Goal: Task Accomplishment & Management: Manage account settings

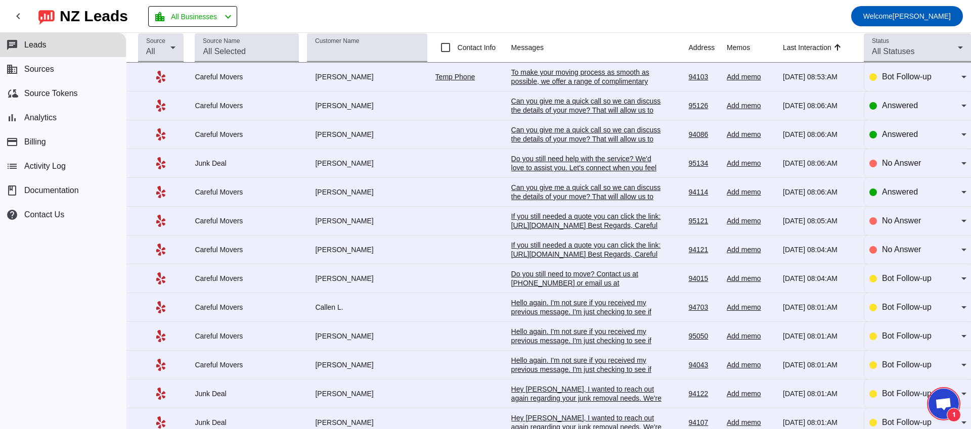
scroll to position [773, 0]
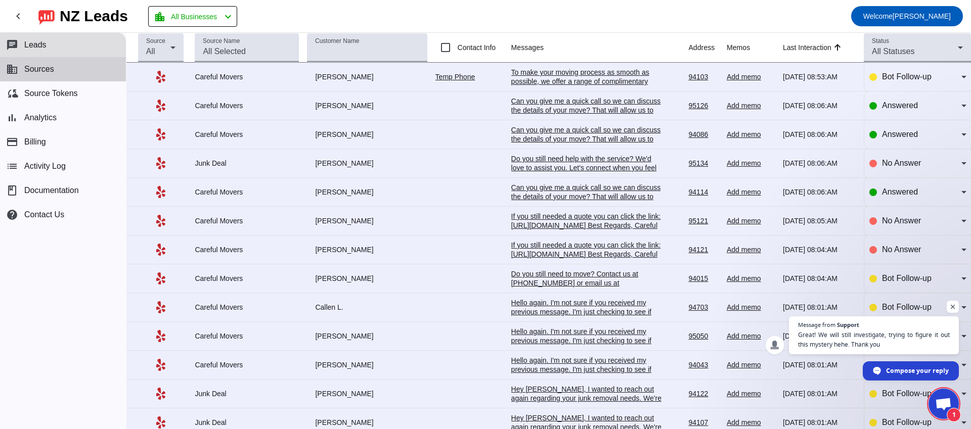
click at [60, 76] on button "business Sources" at bounding box center [63, 69] width 126 height 24
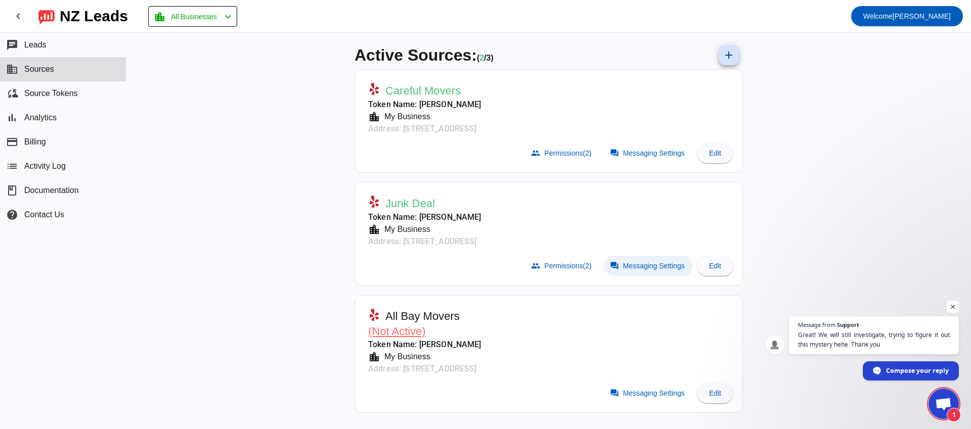
click at [658, 265] on span "Messaging Settings" at bounding box center [654, 266] width 62 height 8
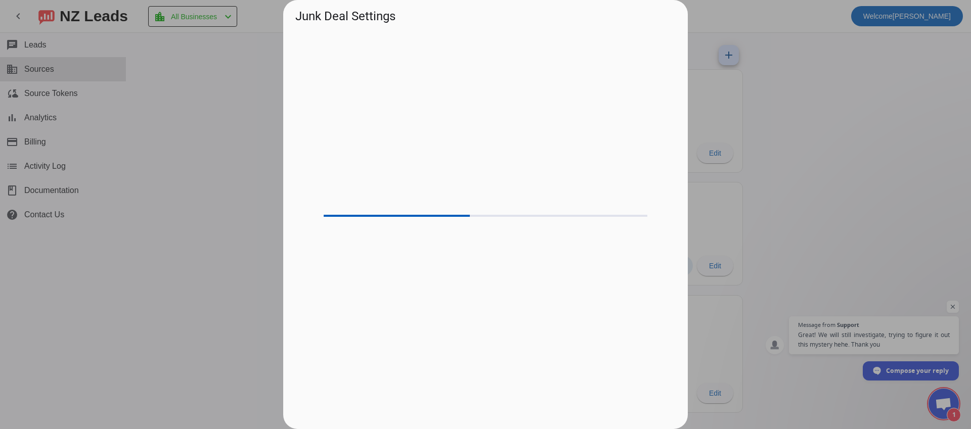
scroll to position [773, 0]
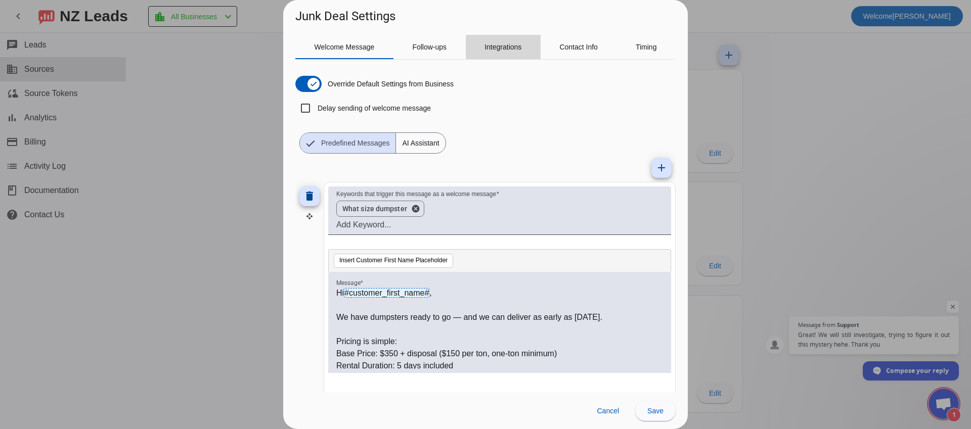
click at [503, 47] on span "Integrations" at bounding box center [502, 46] width 37 height 7
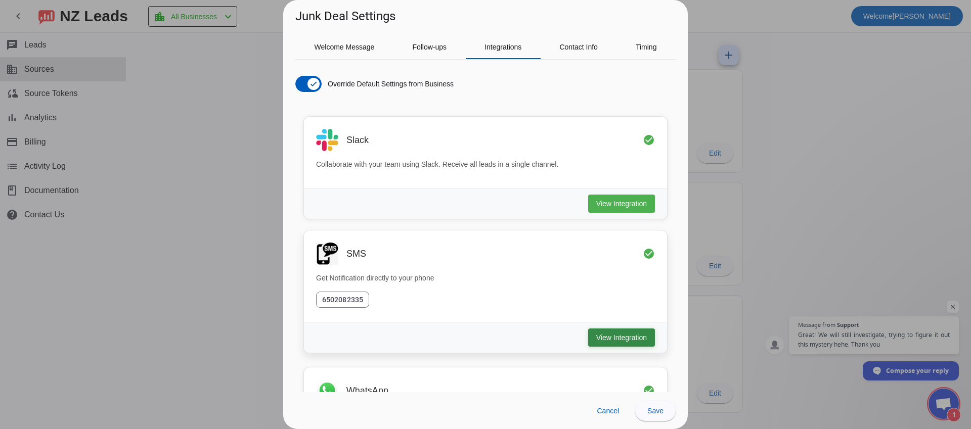
click at [613, 342] on span "View Integration" at bounding box center [621, 338] width 51 height 10
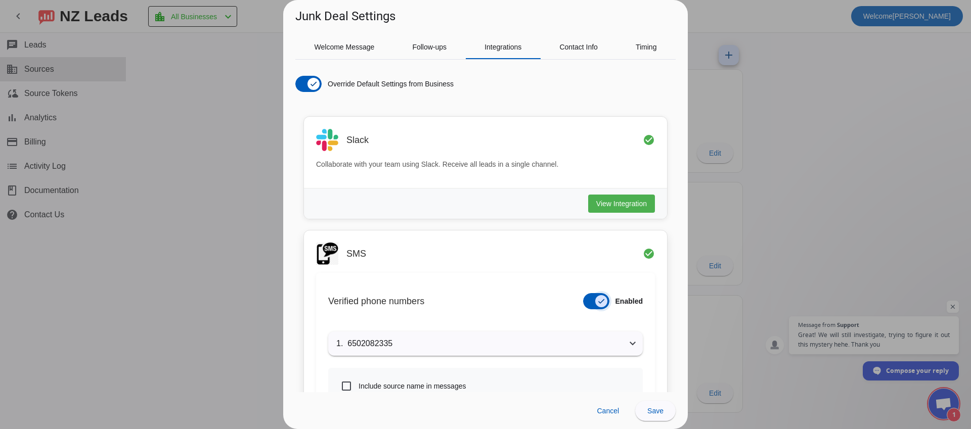
click at [597, 306] on span "button" at bounding box center [601, 301] width 12 height 12
click at [662, 420] on span at bounding box center [655, 411] width 40 height 24
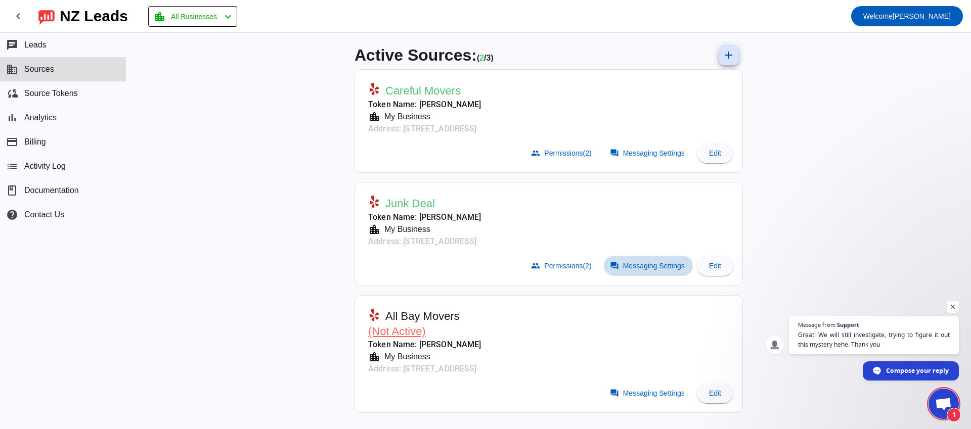
click at [651, 264] on span "Messaging Settings" at bounding box center [654, 266] width 62 height 8
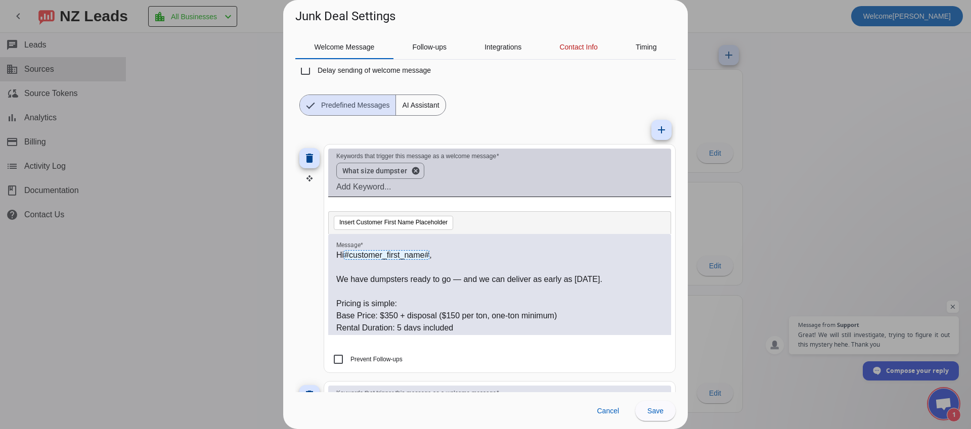
scroll to position [0, 0]
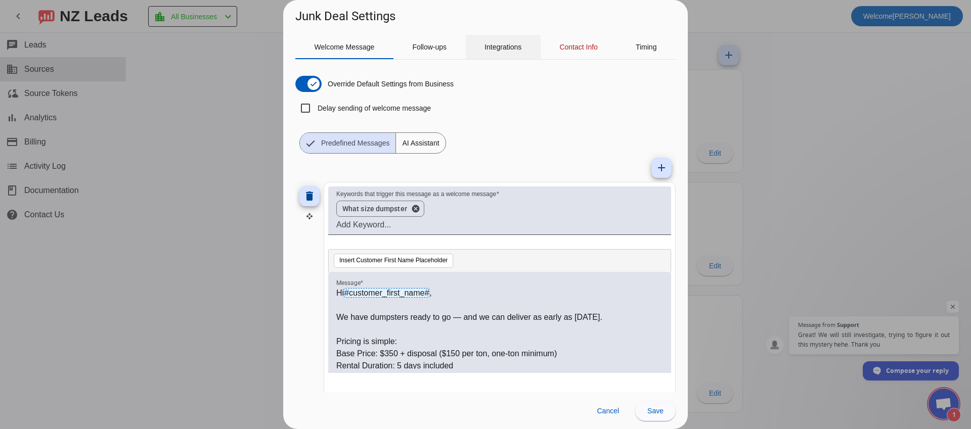
click at [506, 49] on span "Integrations" at bounding box center [502, 46] width 37 height 7
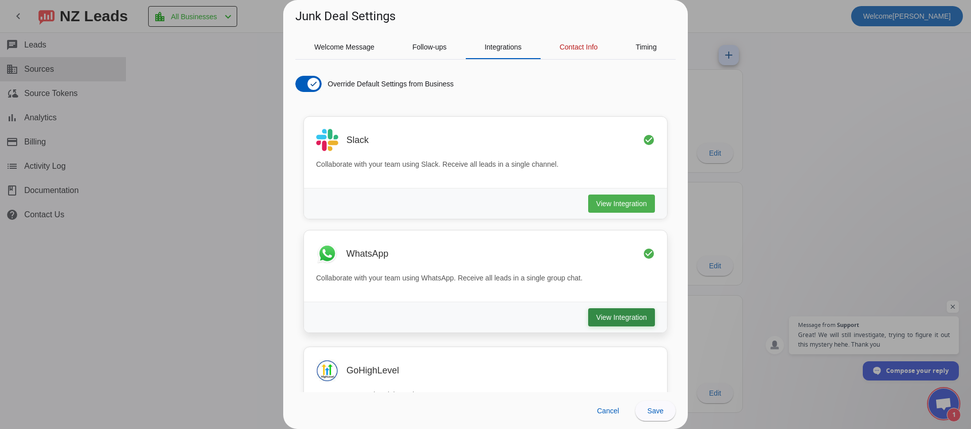
click at [595, 324] on button "View Integration" at bounding box center [621, 317] width 67 height 18
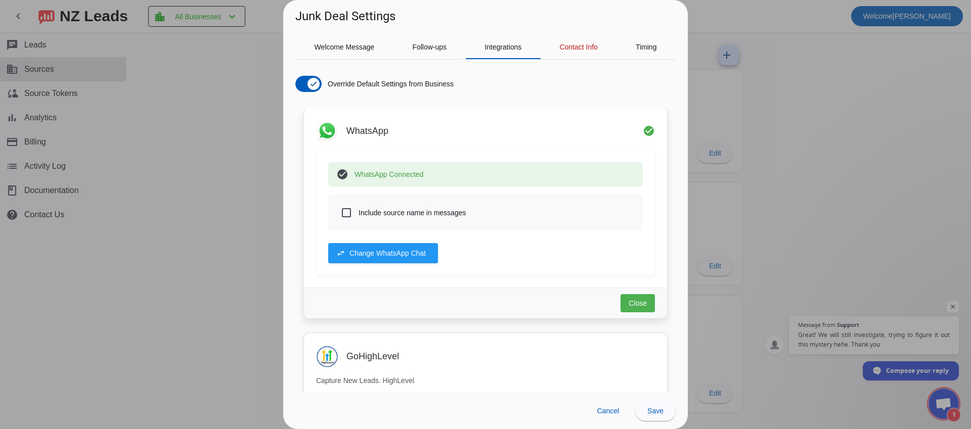
scroll to position [124, 0]
click at [343, 174] on mat-icon "check_circle" at bounding box center [342, 173] width 12 height 12
click at [361, 249] on span "Change WhatsApp Chat" at bounding box center [387, 252] width 76 height 10
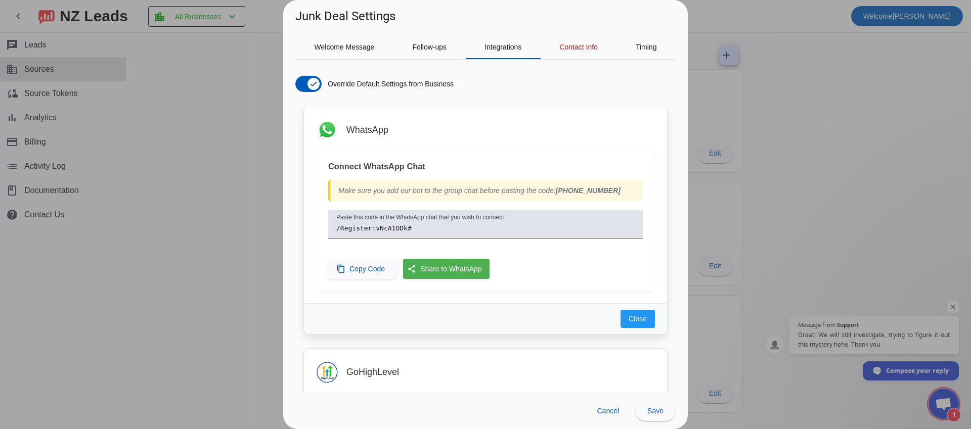
click at [486, 122] on div "WhatsApp" at bounding box center [485, 130] width 339 height 22
click at [637, 326] on button "Close" at bounding box center [637, 319] width 34 height 18
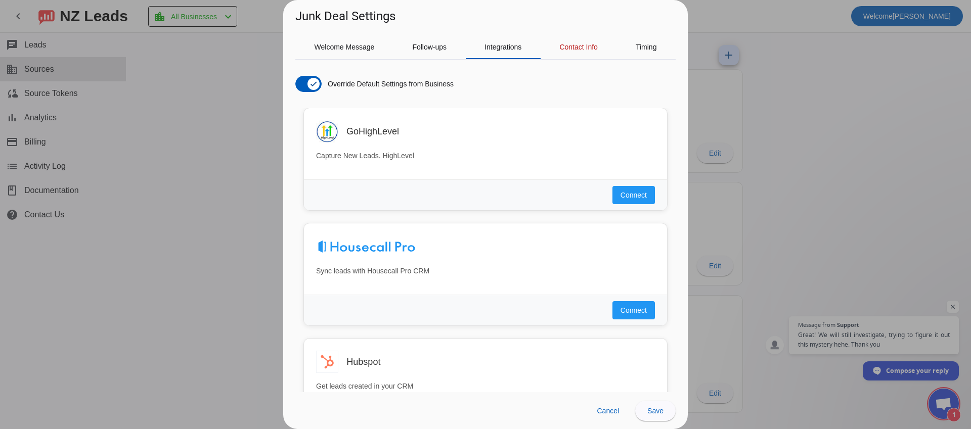
scroll to position [951, 0]
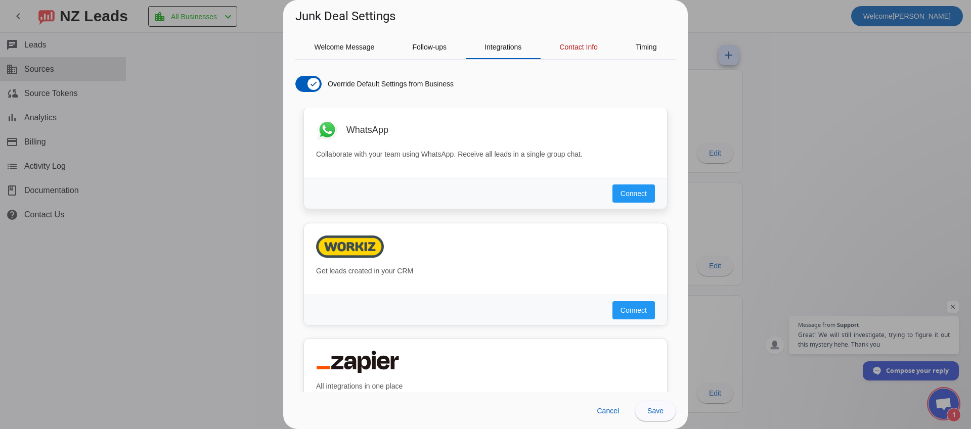
click at [331, 132] on img at bounding box center [327, 130] width 22 height 22
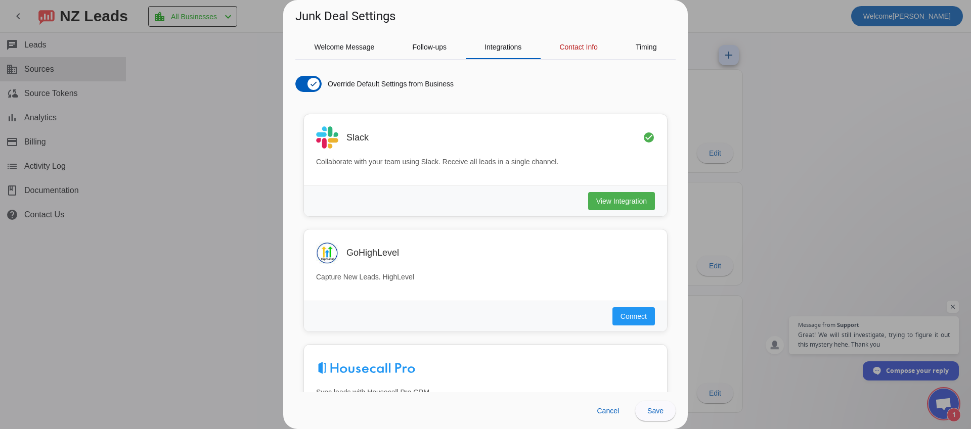
scroll to position [0, 0]
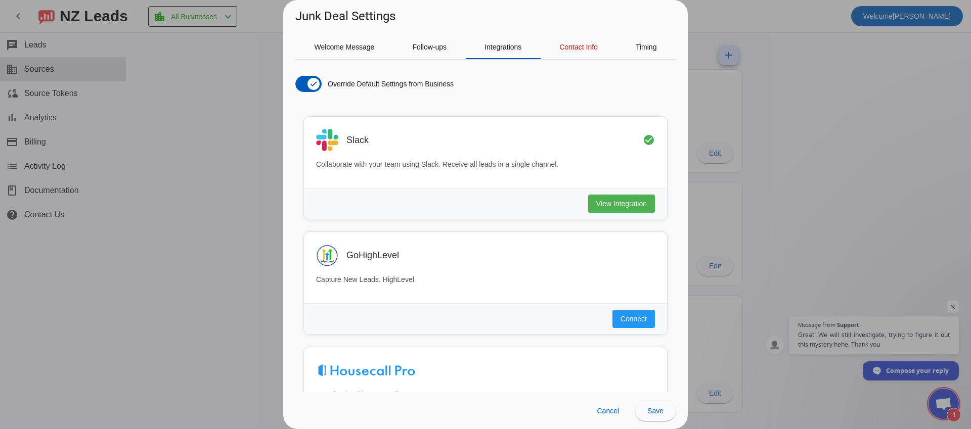
click at [849, 138] on div at bounding box center [485, 214] width 971 height 429
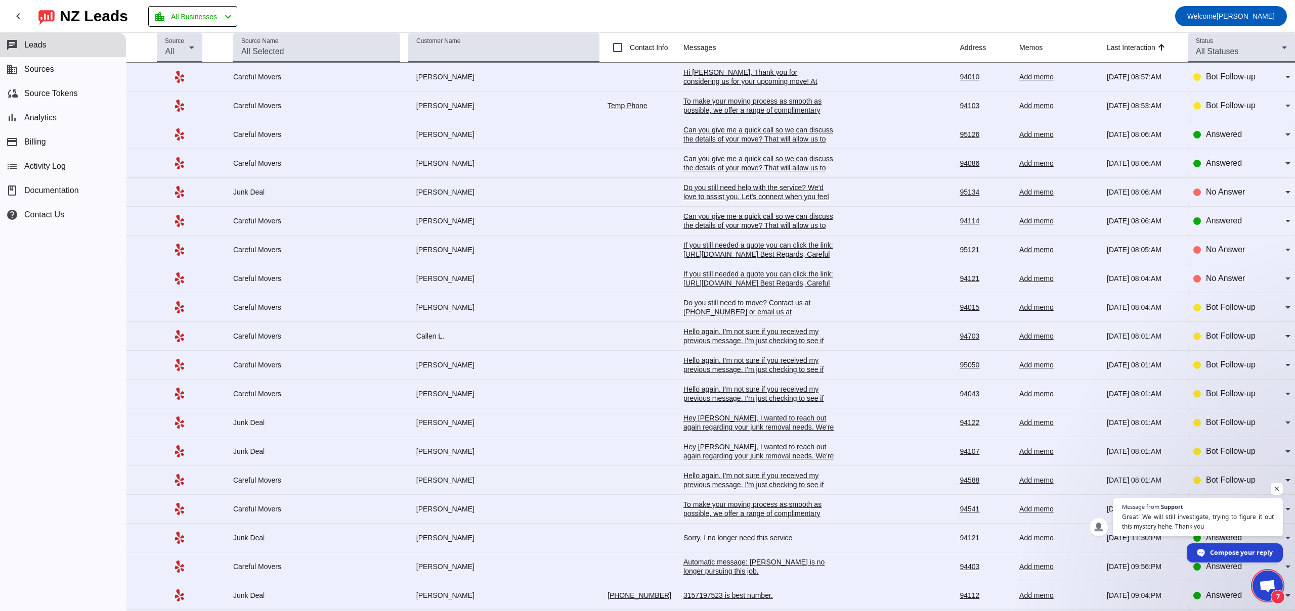
scroll to position [773, 0]
